Goal: Contribute content: Add original content to the website for others to see

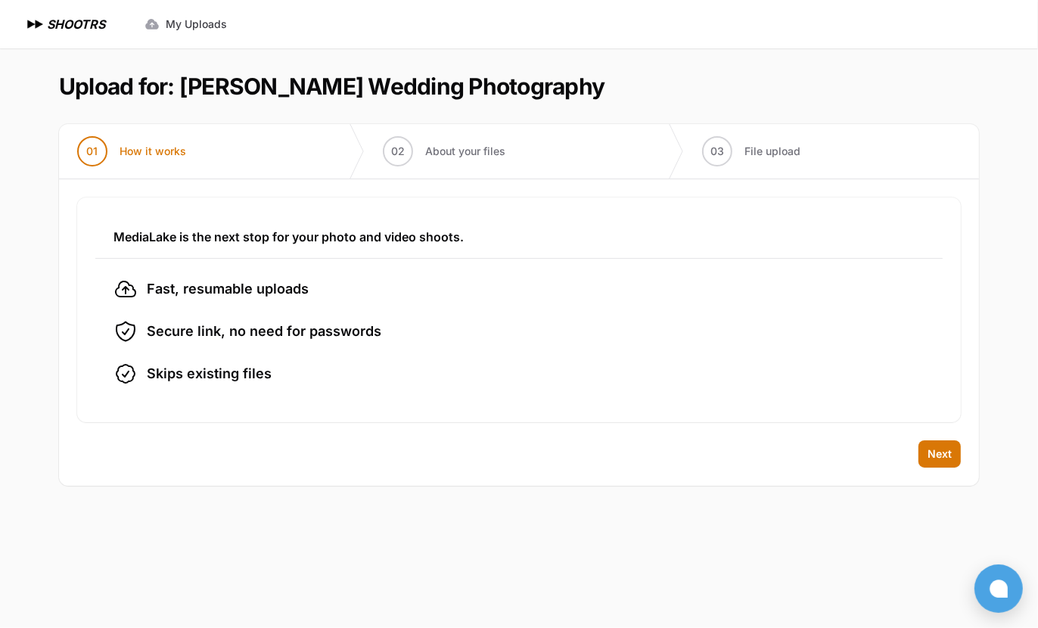
click at [942, 467] on div "Back Next" at bounding box center [519, 462] width 920 height 45
click at [937, 452] on span "Next" at bounding box center [940, 454] width 24 height 15
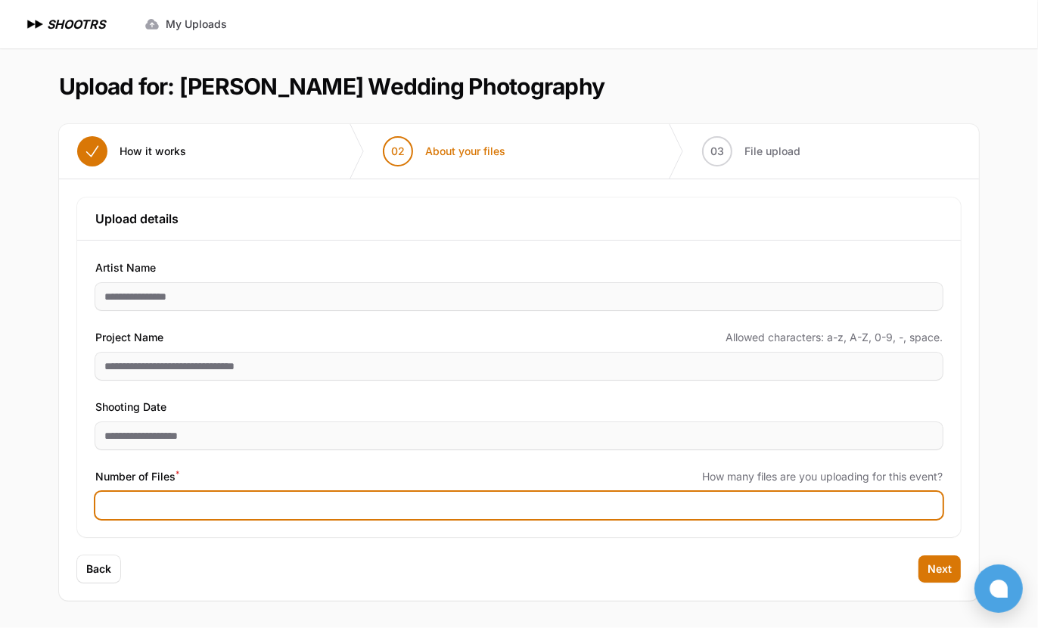
click at [296, 504] on input "Number of Files *" at bounding box center [519, 505] width 848 height 27
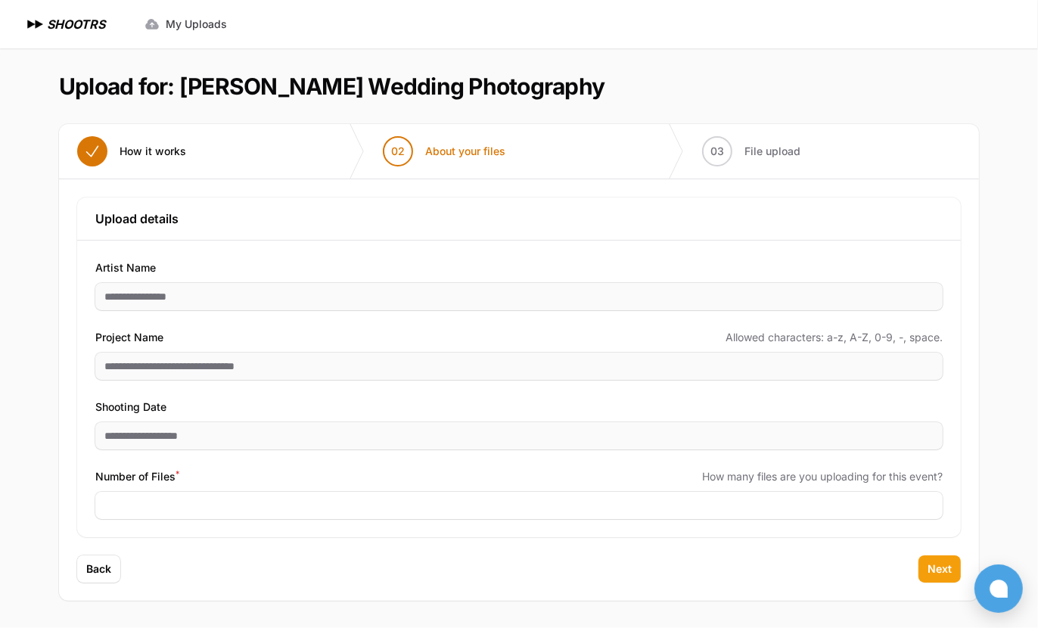
click at [946, 566] on span "Next" at bounding box center [940, 569] width 24 height 15
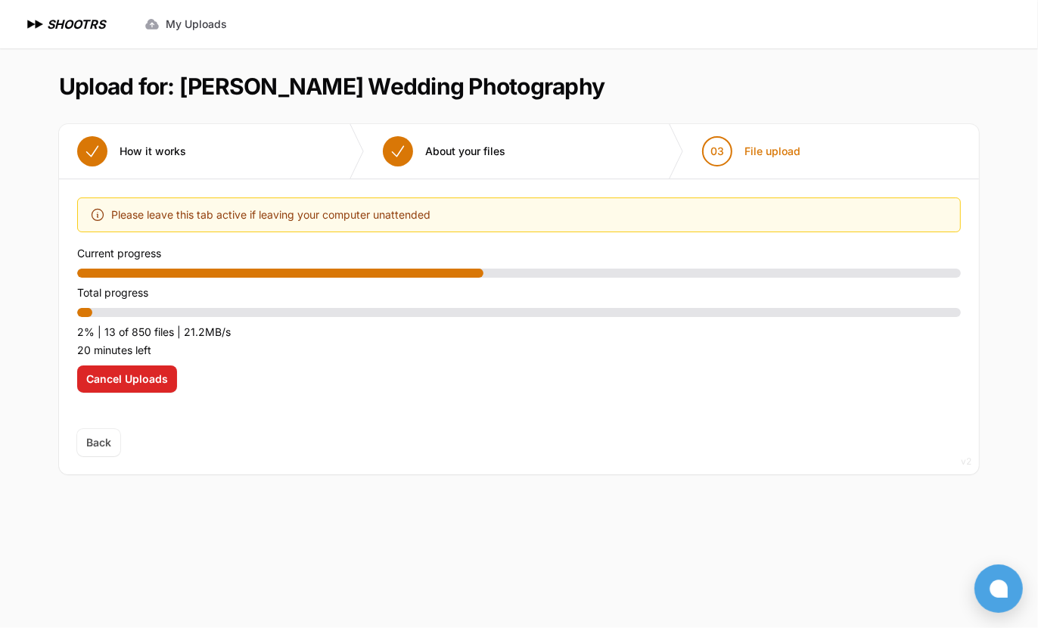
click at [104, 440] on span "Back" at bounding box center [98, 442] width 43 height 27
click at [104, 435] on span "Back" at bounding box center [98, 442] width 43 height 27
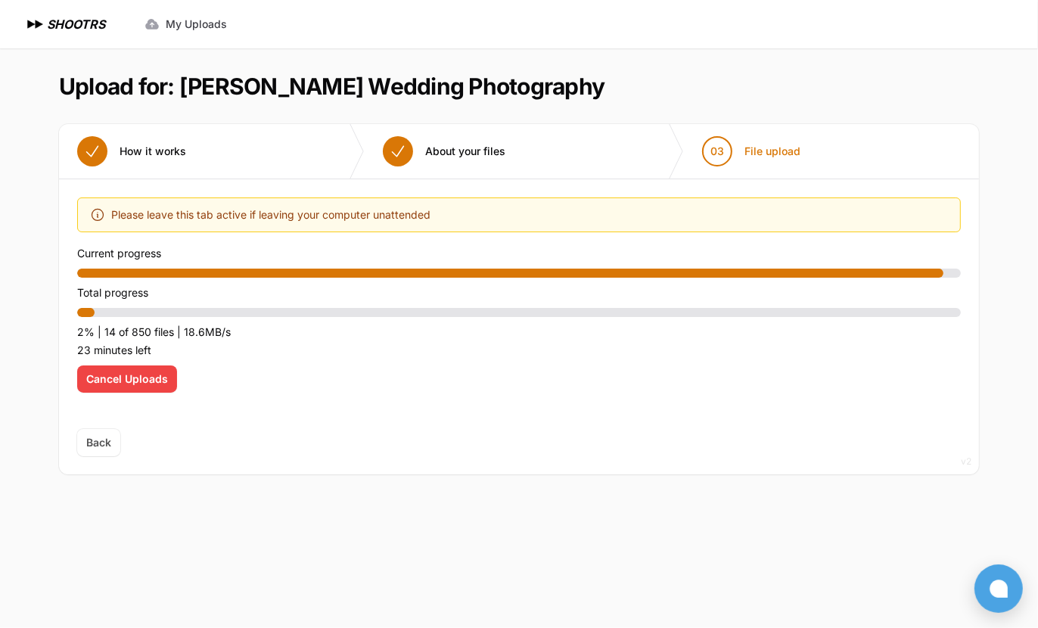
click at [123, 384] on span "Cancel Uploads" at bounding box center [127, 379] width 82 height 15
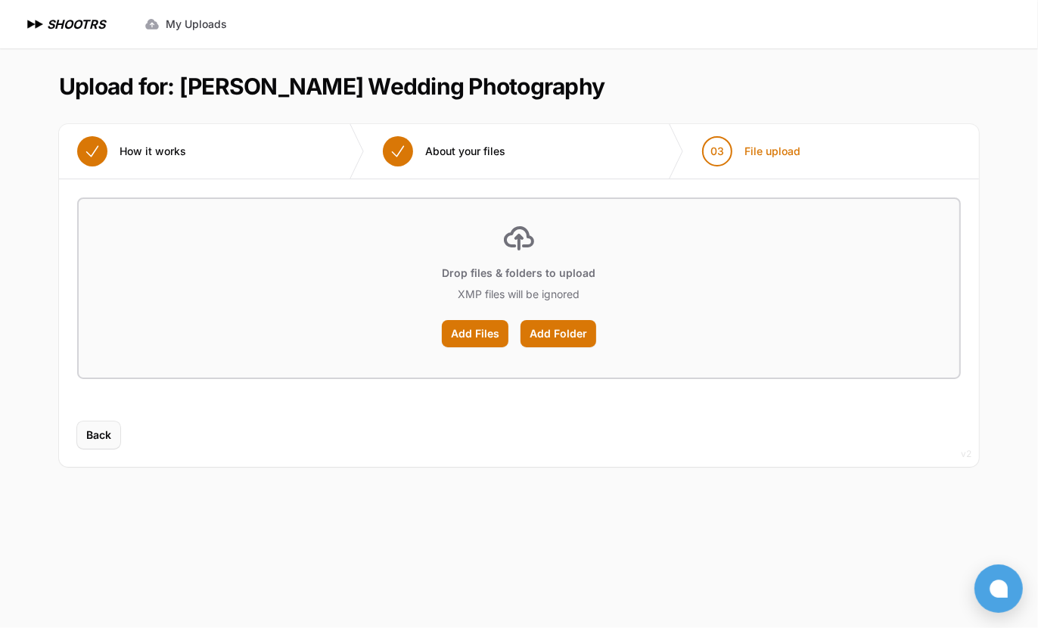
click at [117, 444] on button "Back" at bounding box center [98, 435] width 43 height 27
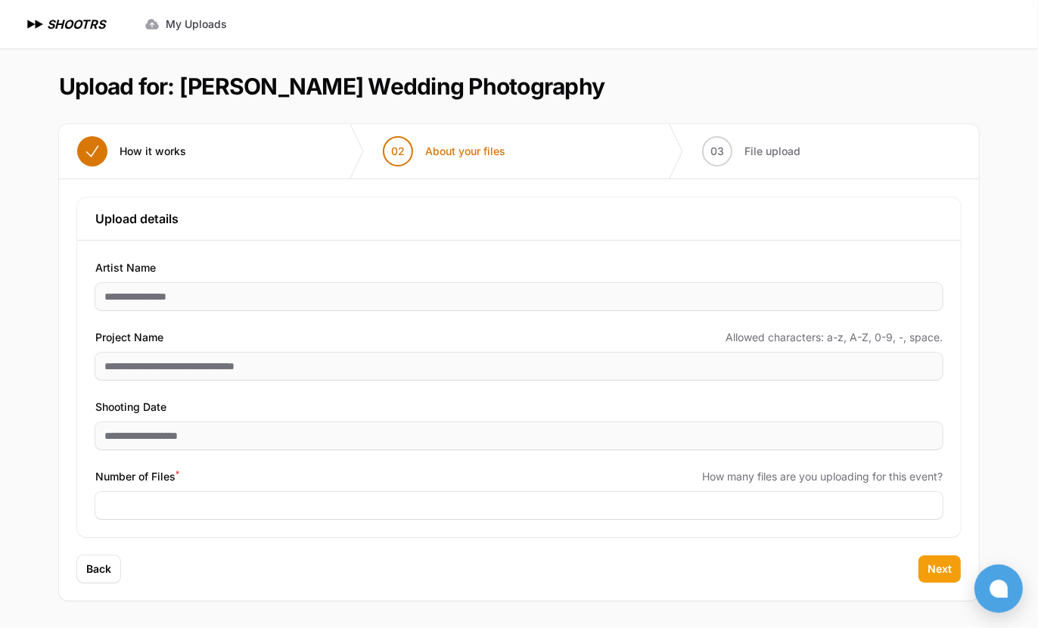
click at [938, 575] on span "Next" at bounding box center [940, 569] width 24 height 15
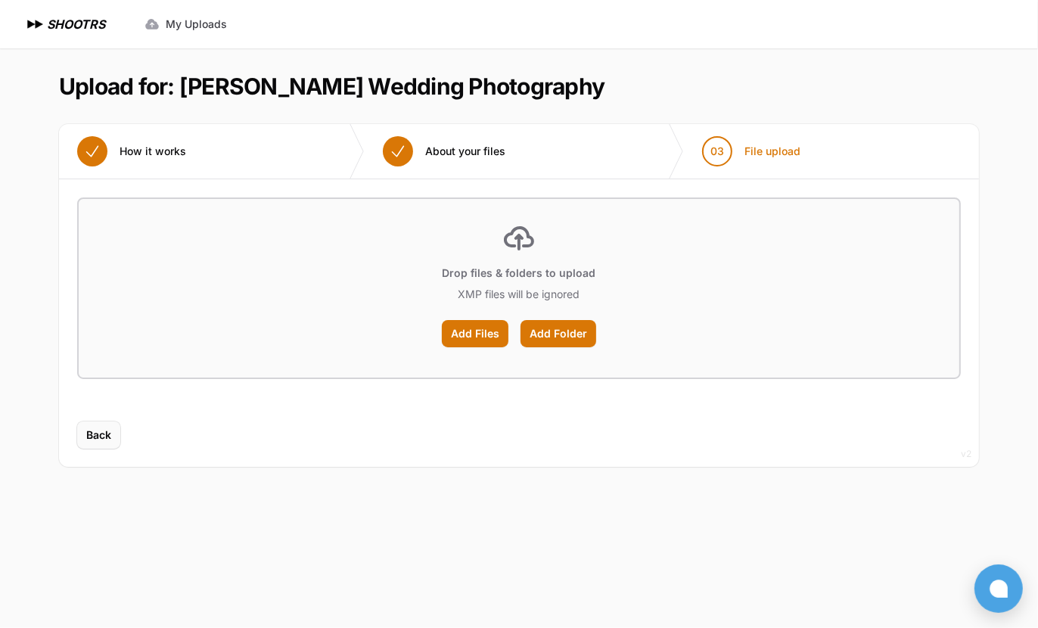
click at [108, 440] on span "Back" at bounding box center [98, 435] width 25 height 15
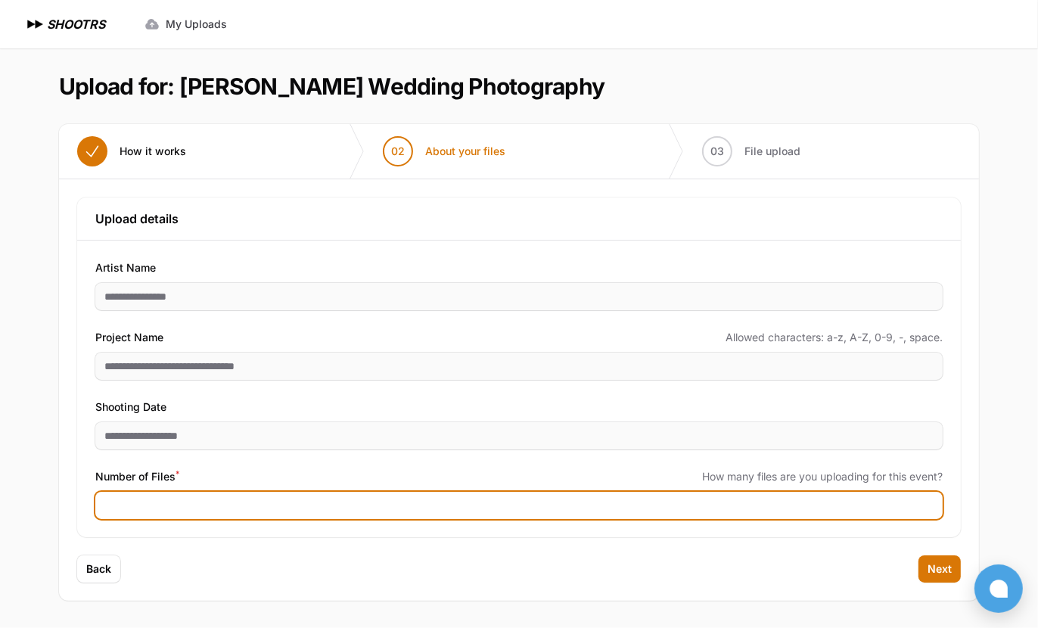
click at [216, 499] on input "****" at bounding box center [519, 505] width 848 height 27
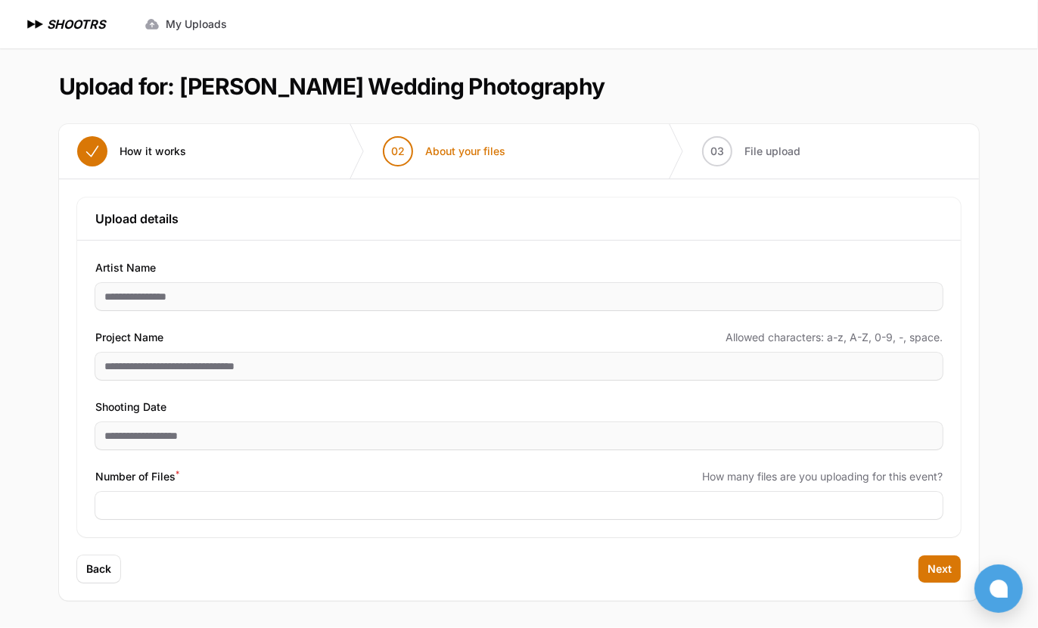
click at [207, 555] on div "Back Next" at bounding box center [519, 577] width 920 height 45
click at [396, 272] on div "Artist Name" at bounding box center [519, 268] width 848 height 18
click at [928, 568] on span "Next" at bounding box center [940, 569] width 24 height 15
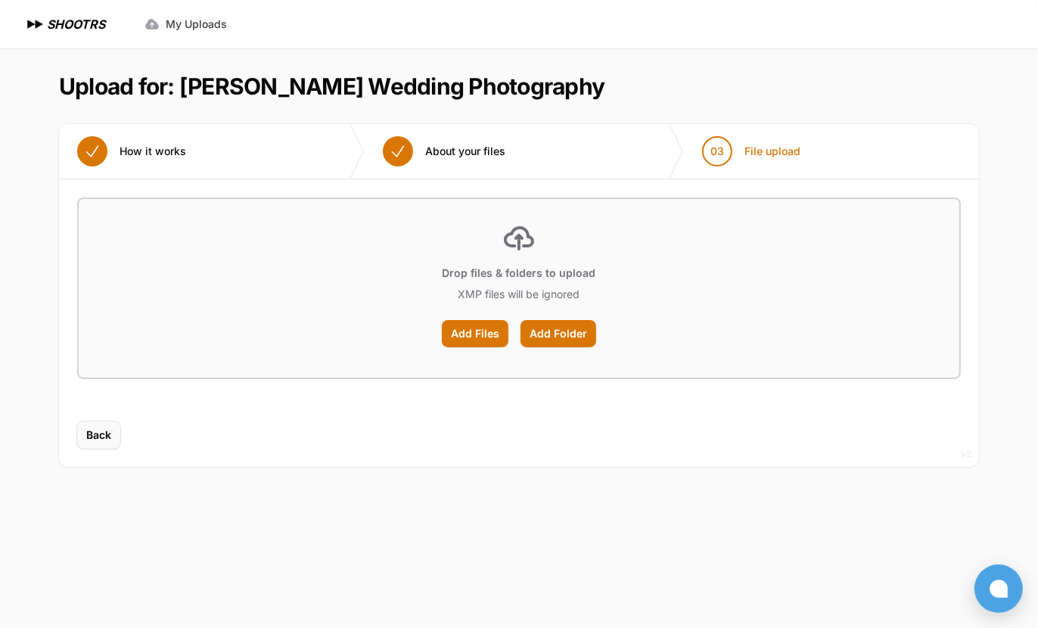
click at [98, 437] on span "Back" at bounding box center [98, 435] width 25 height 15
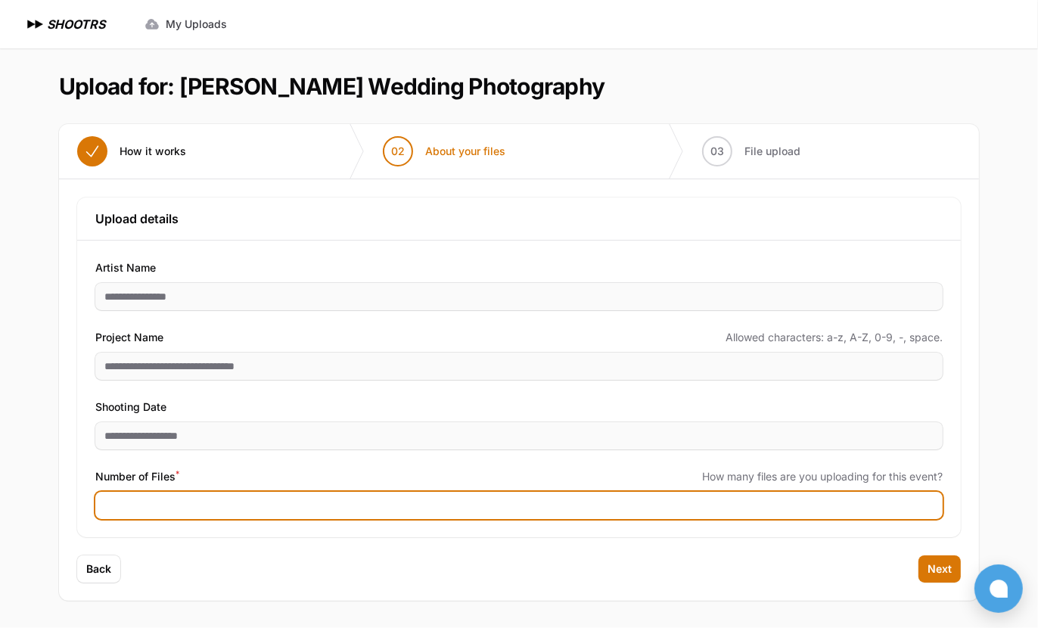
click at [158, 503] on input "****" at bounding box center [519, 505] width 848 height 27
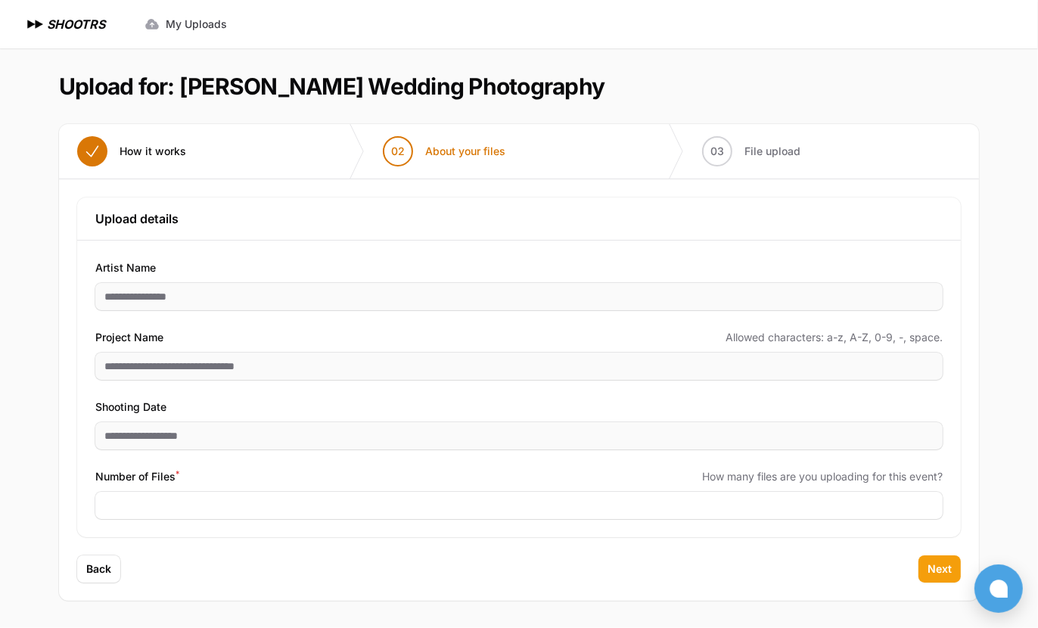
click at [936, 573] on span "Next" at bounding box center [940, 569] width 24 height 15
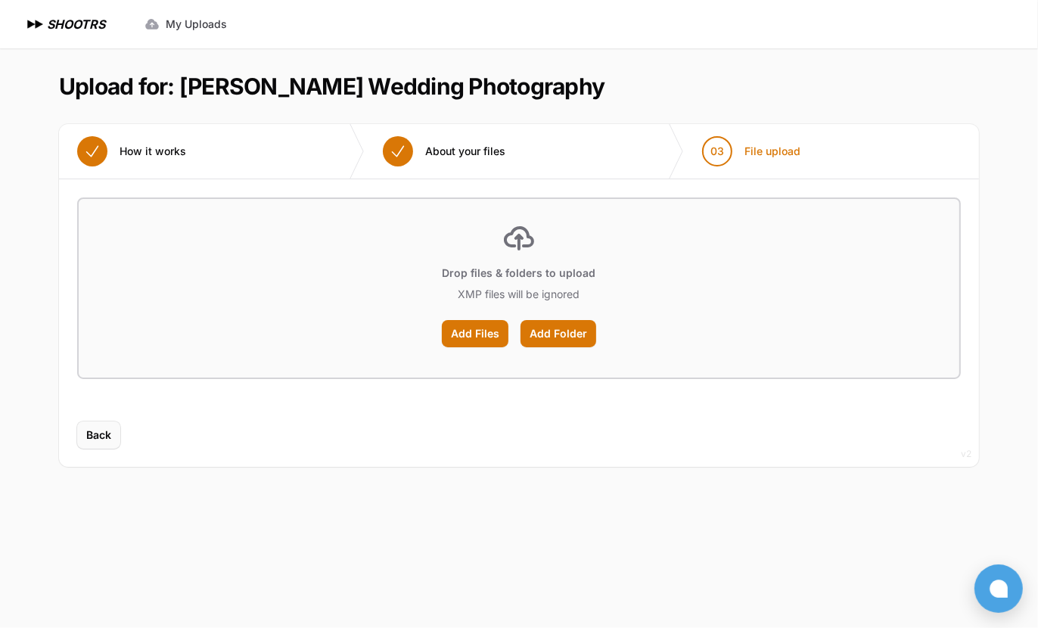
click at [106, 432] on span "Back" at bounding box center [98, 435] width 25 height 15
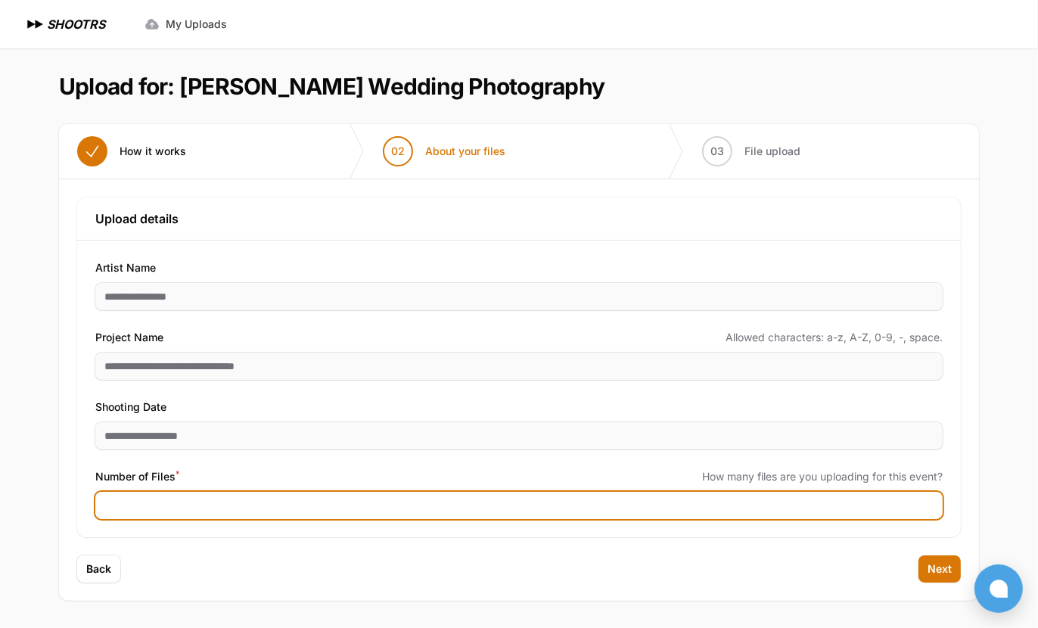
click at [149, 506] on input "****" at bounding box center [519, 505] width 848 height 27
type input "****"
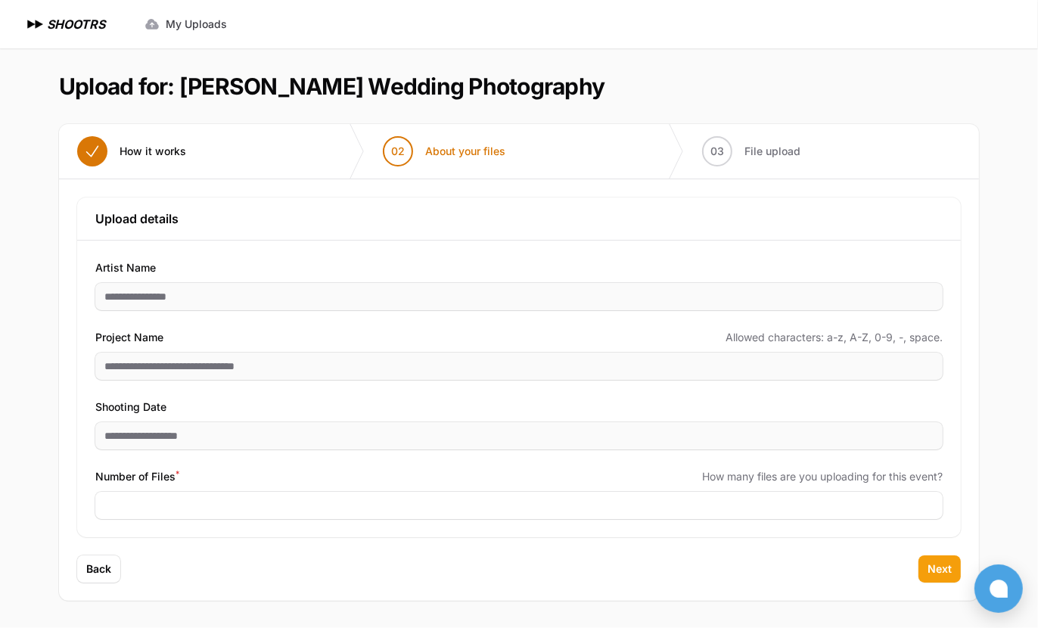
click at [939, 571] on span "Next" at bounding box center [940, 569] width 24 height 15
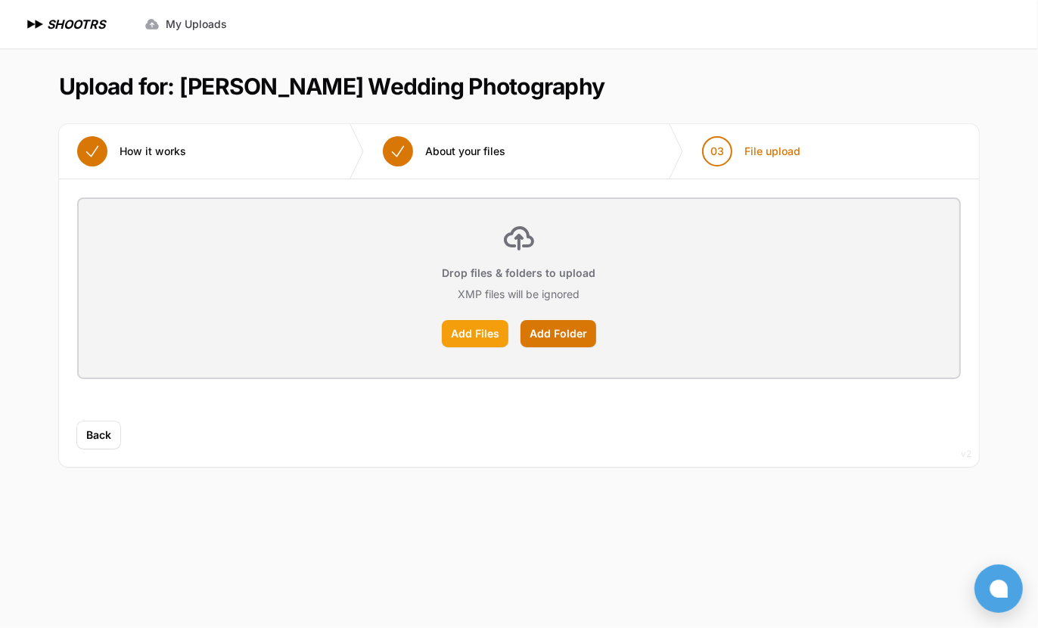
click at [468, 328] on label "Add Files" at bounding box center [475, 333] width 67 height 27
click at [0, 0] on input "Add Files" at bounding box center [0, 0] width 0 height 0
